Goal: Navigation & Orientation: Find specific page/section

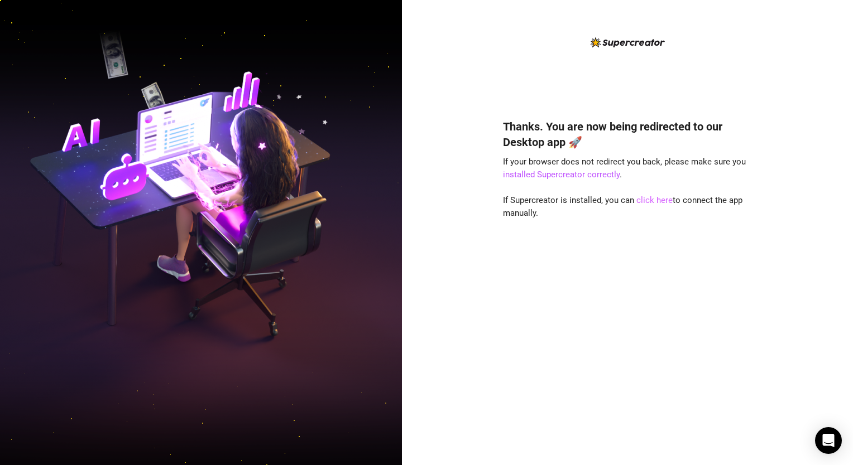
click at [646, 203] on link "click here" at bounding box center [654, 200] width 36 height 10
